Goal: Task Accomplishment & Management: Use online tool/utility

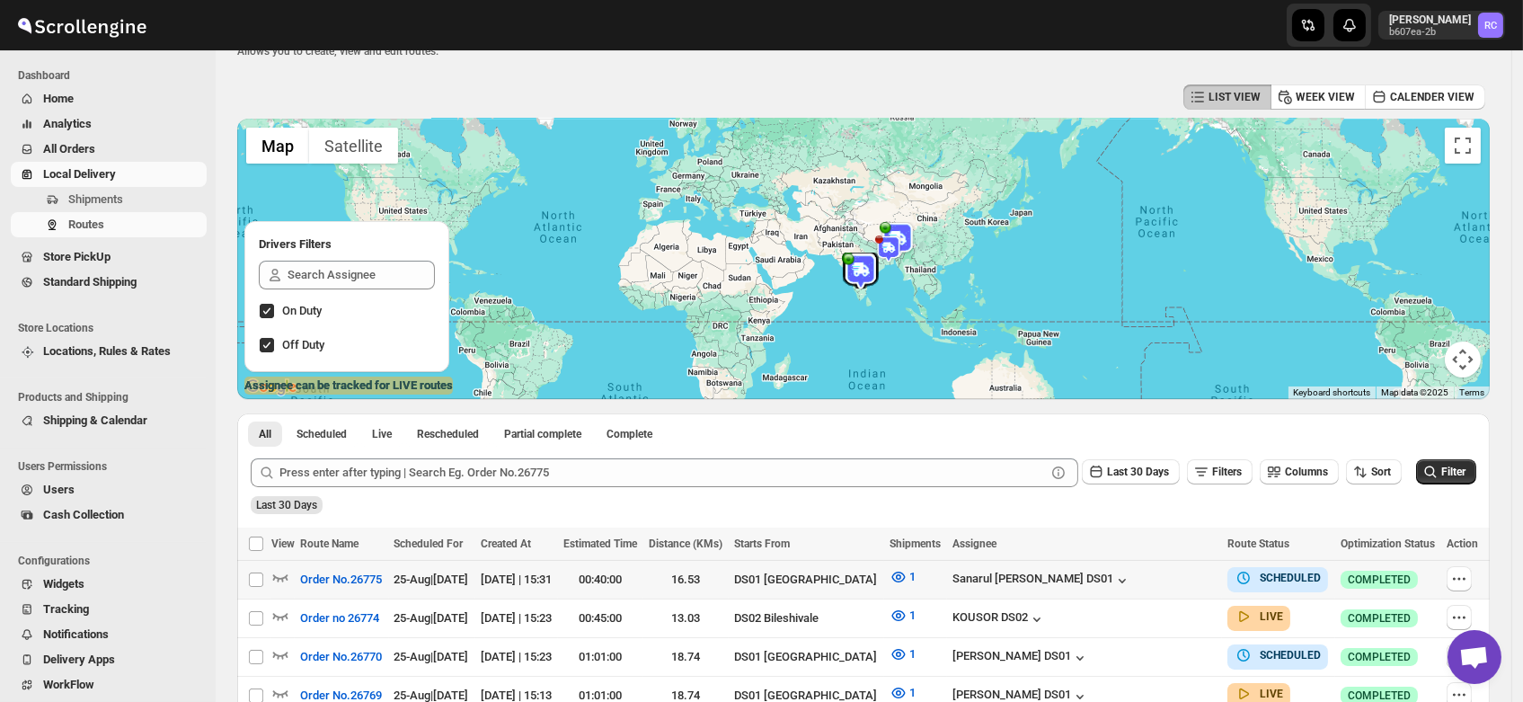
scroll to position [16, 0]
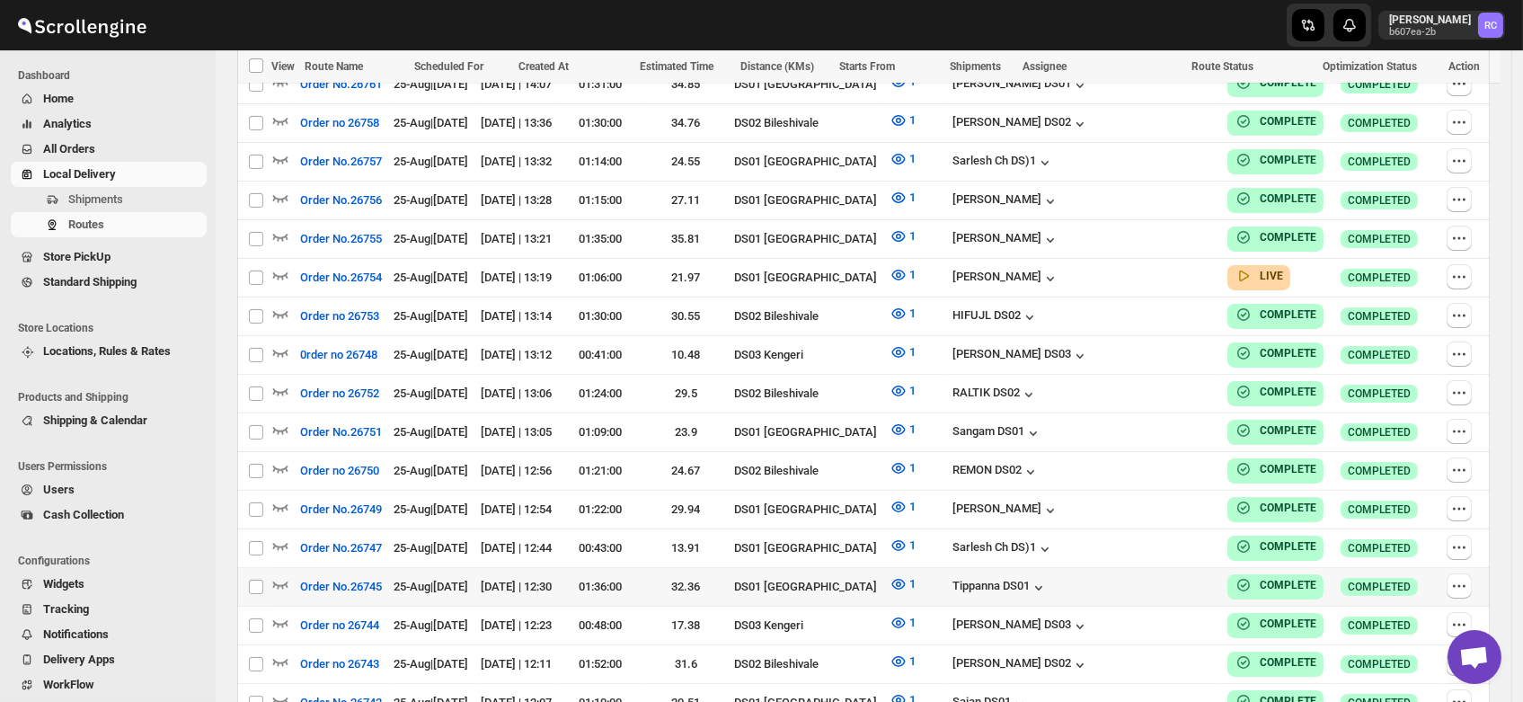
scroll to position [1034, 0]
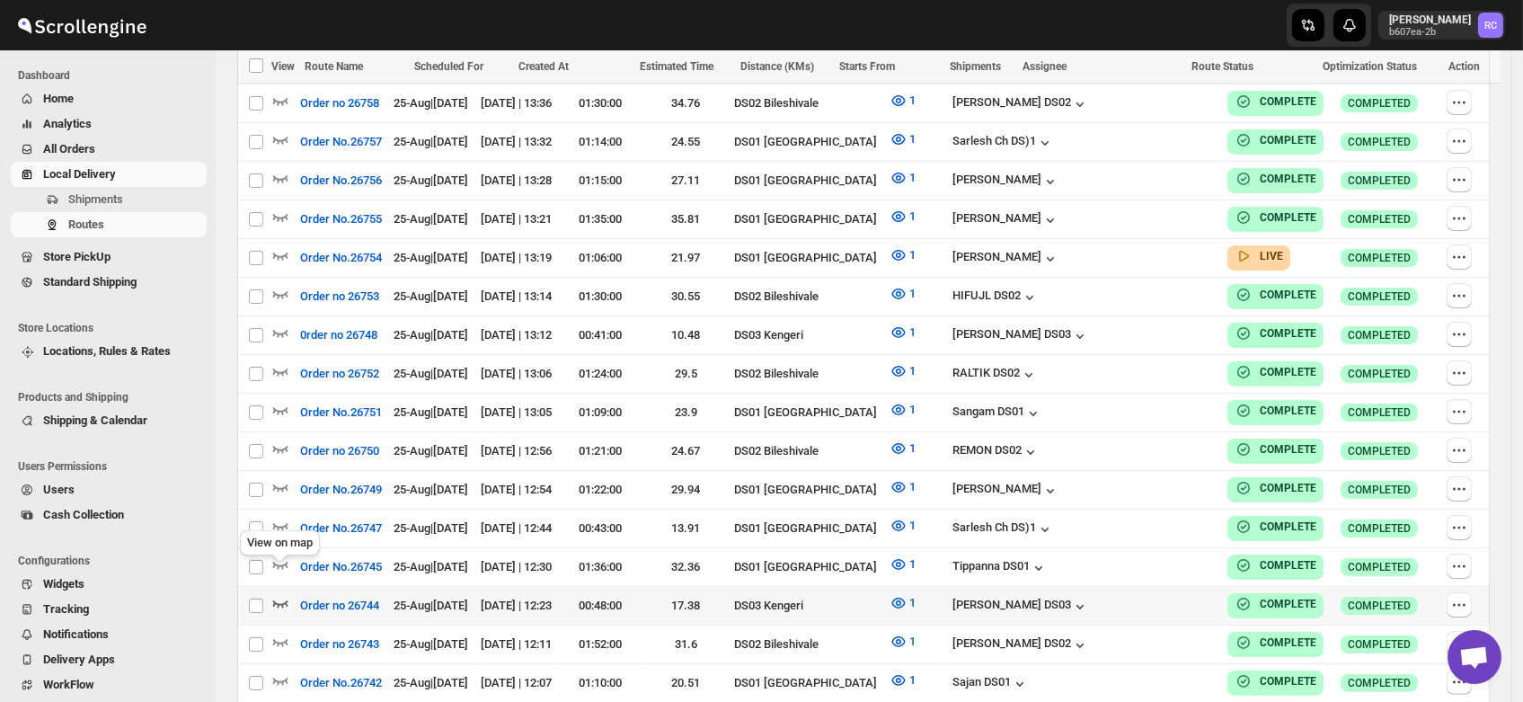
click at [279, 594] on icon "button" at bounding box center [280, 603] width 18 height 18
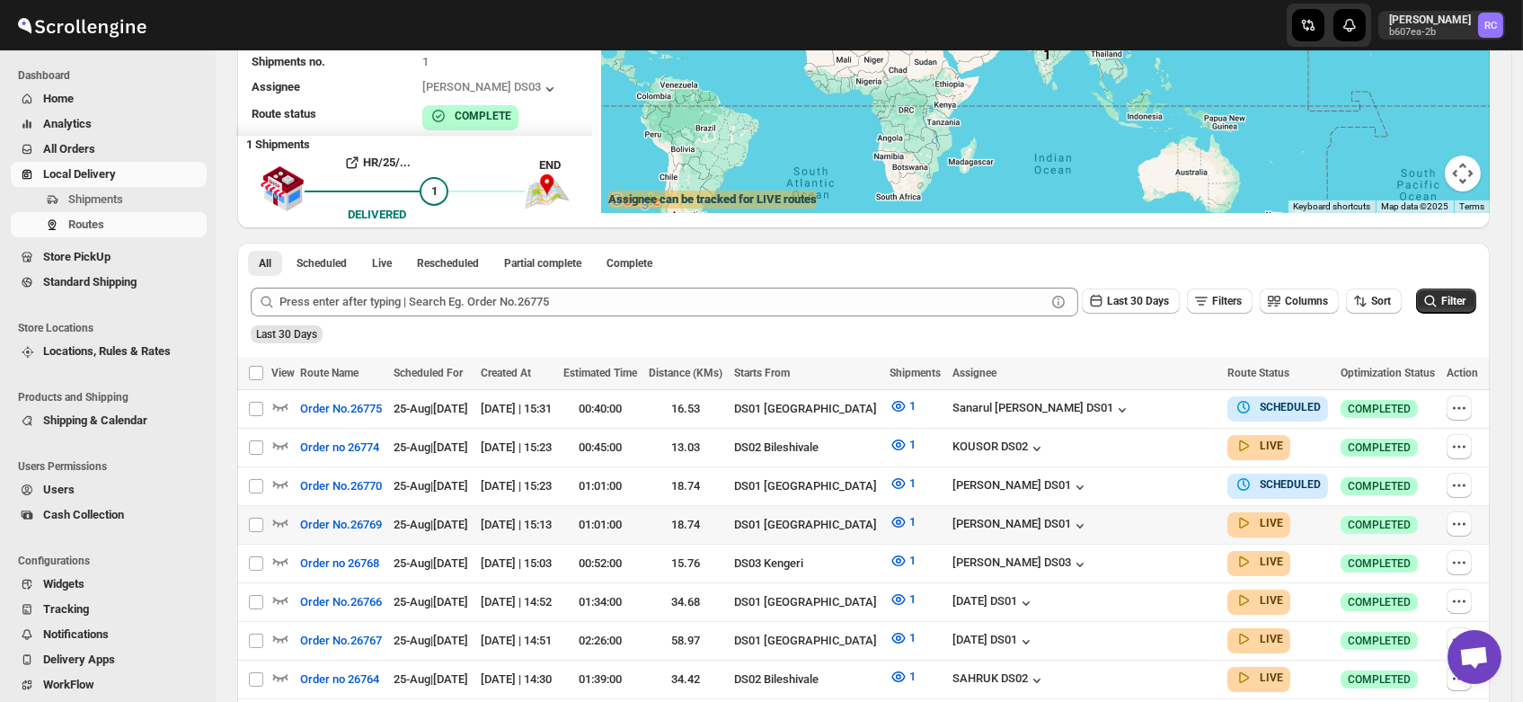
scroll to position [0, 0]
